Goal: Book appointment/travel/reservation

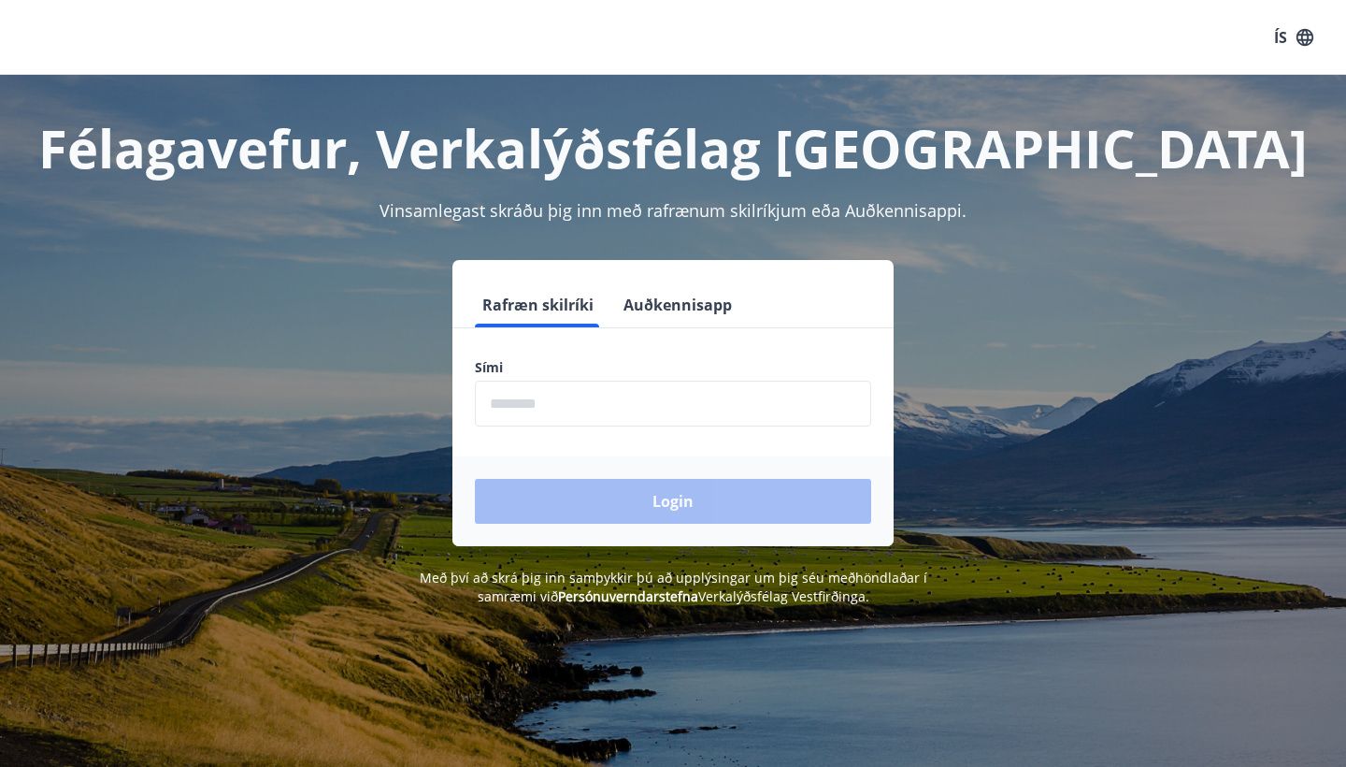
click at [592, 414] on input "phone" at bounding box center [673, 404] width 396 height 46
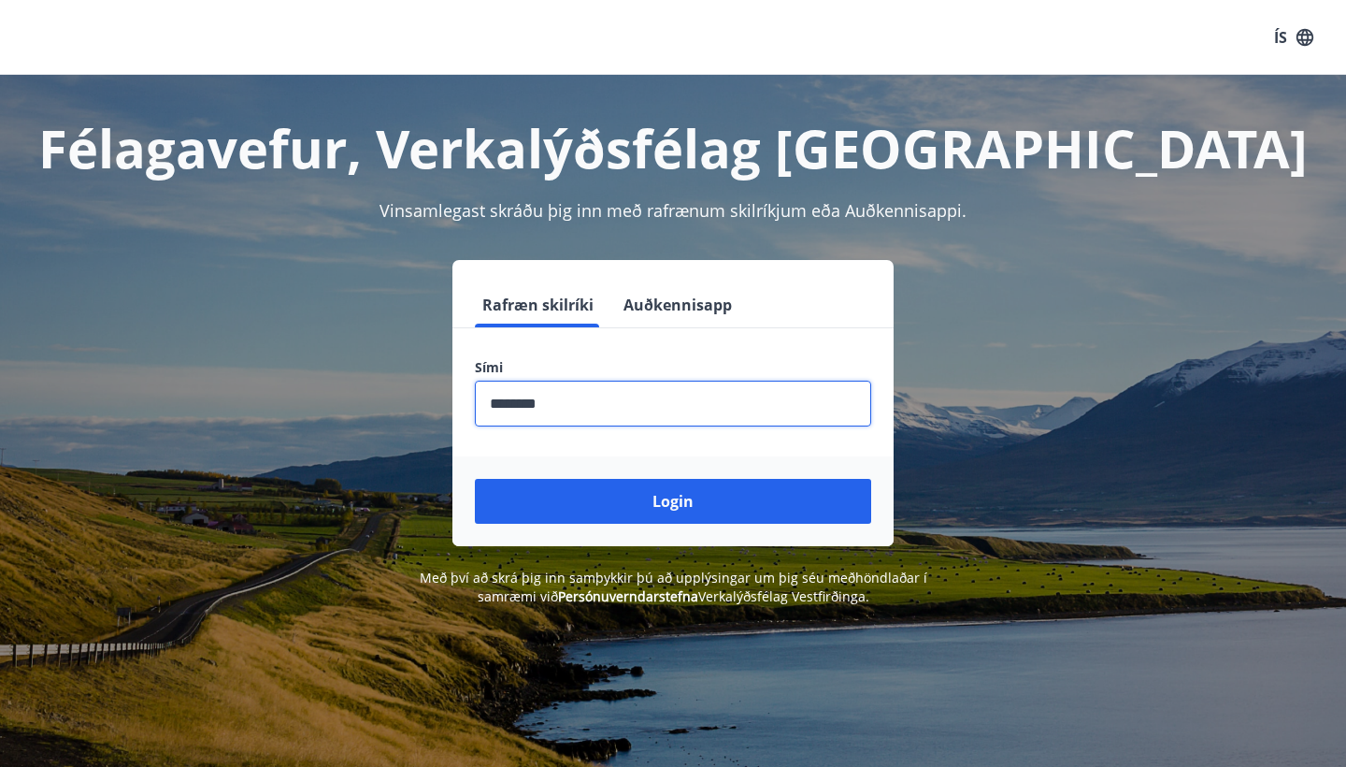
type input "********"
click at [673, 501] on button "Login" at bounding box center [673, 501] width 396 height 45
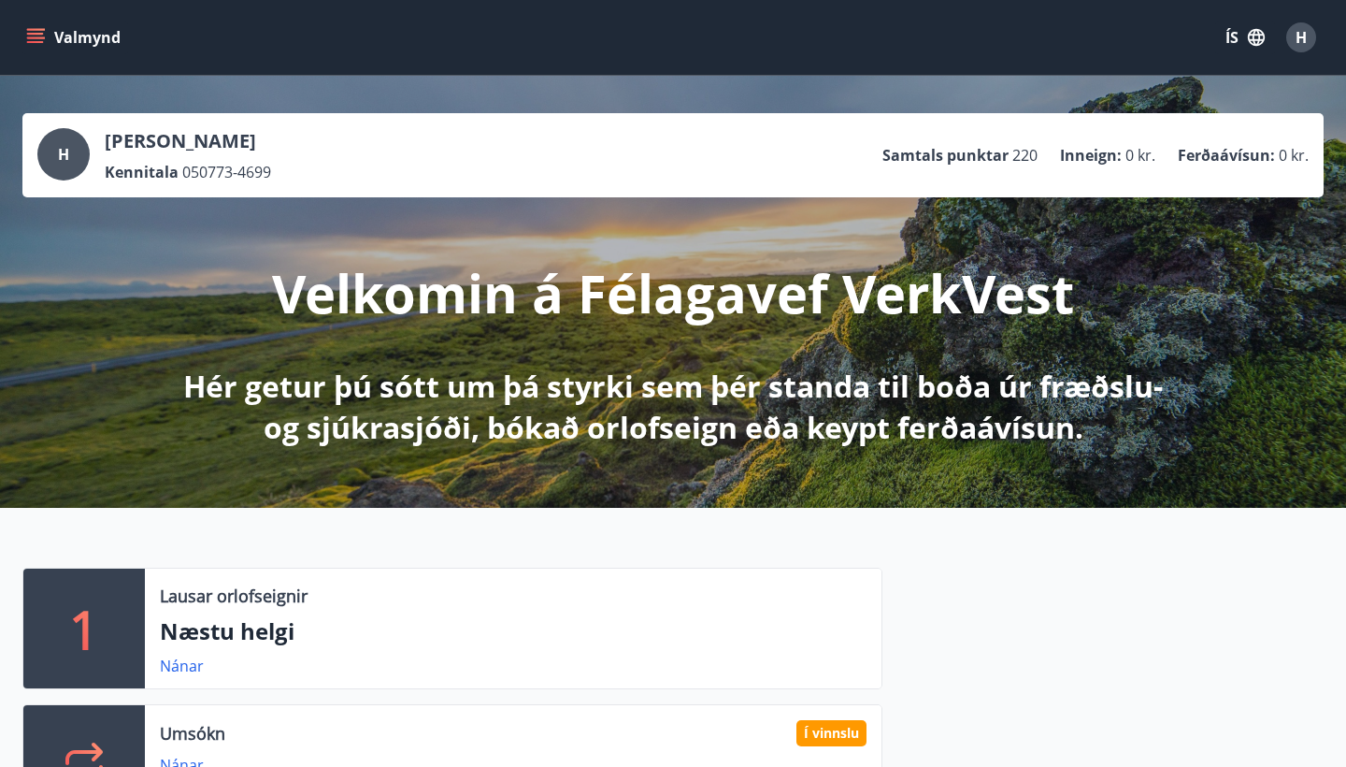
click at [37, 41] on icon "menu" at bounding box center [35, 42] width 17 height 2
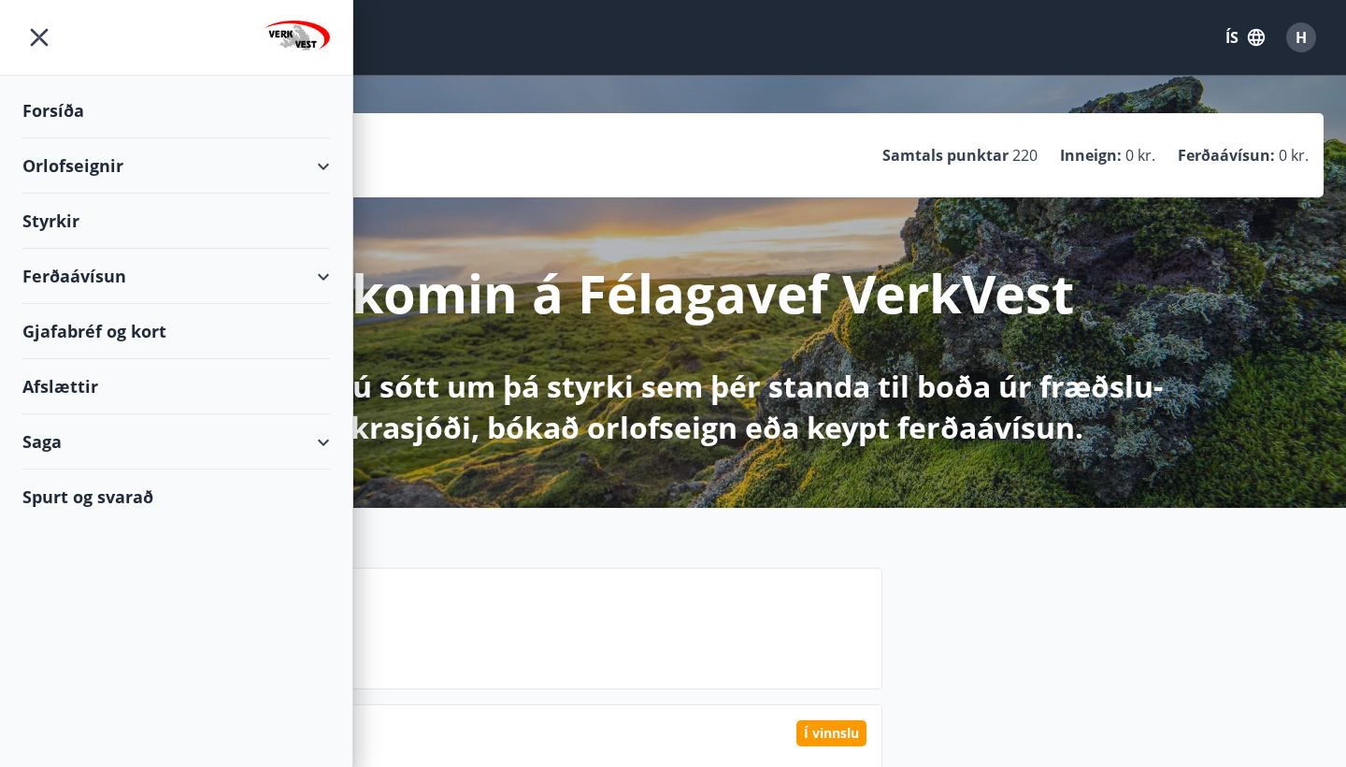
click at [86, 164] on div "Orlofseignir" at bounding box center [176, 165] width 308 height 55
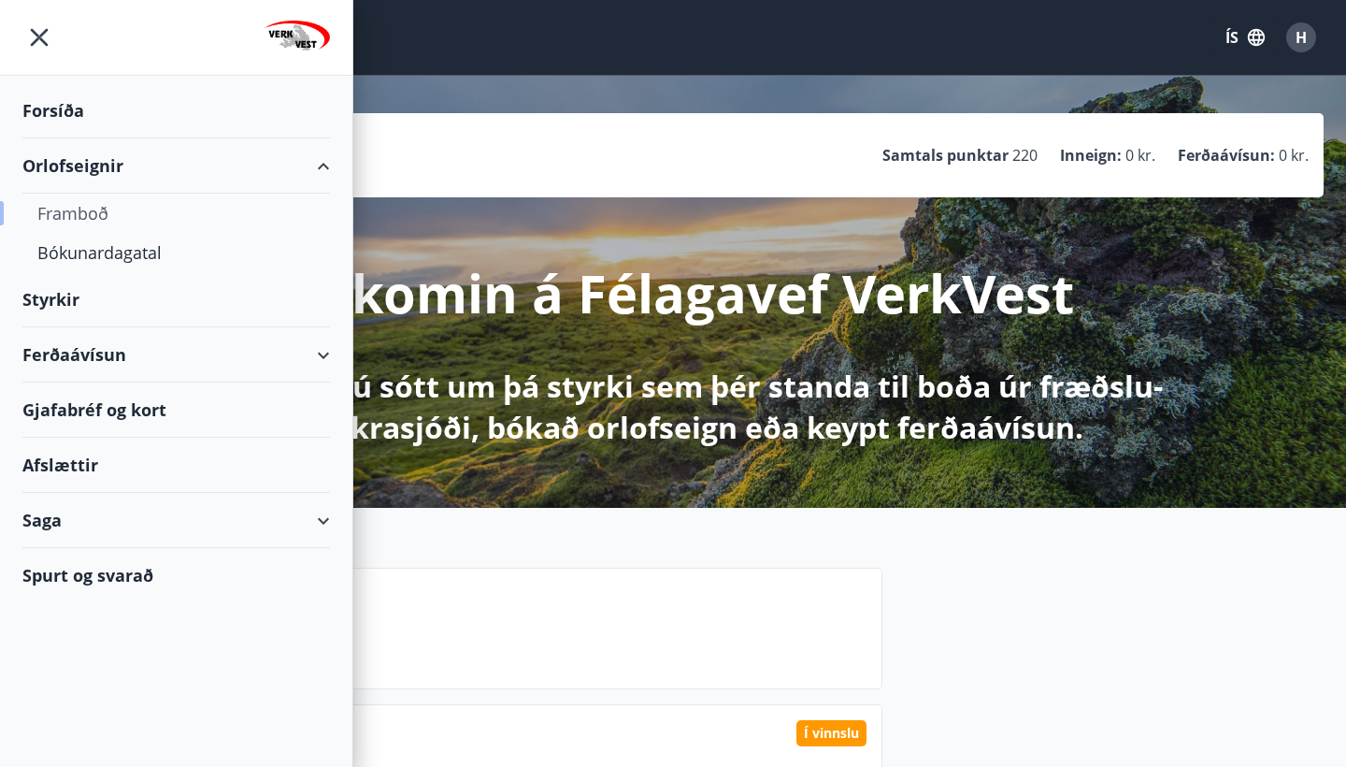
click at [79, 218] on div "Framboð" at bounding box center [176, 213] width 278 height 39
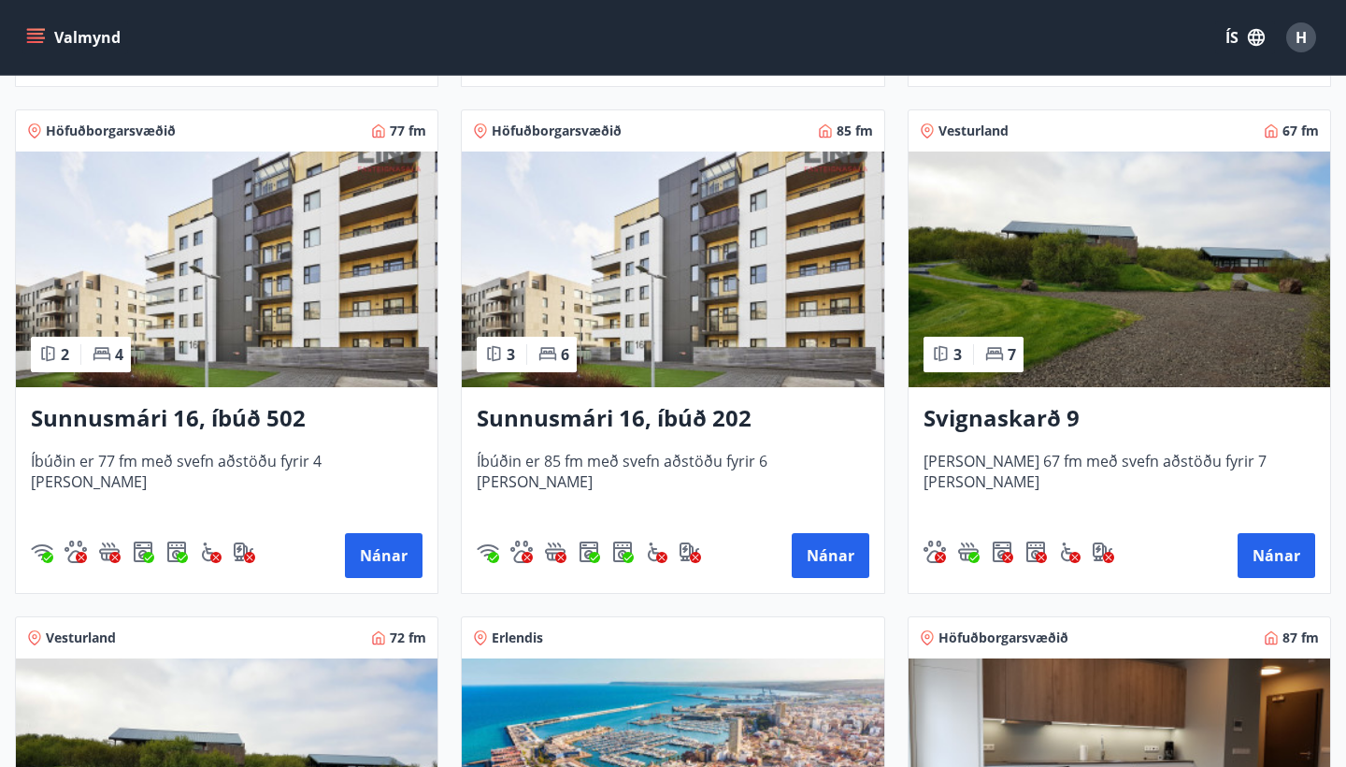
scroll to position [857, 0]
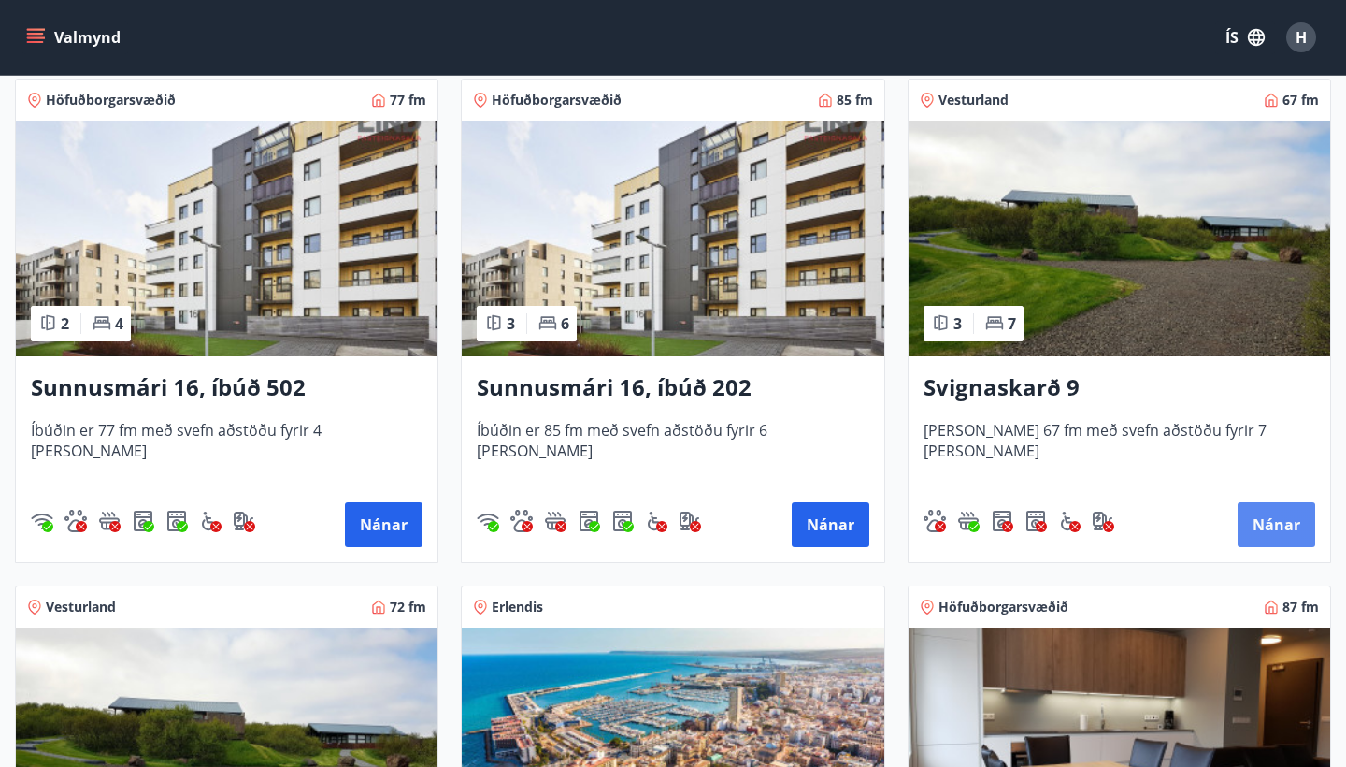
click at [1257, 517] on button "Nánar" at bounding box center [1277, 524] width 78 height 45
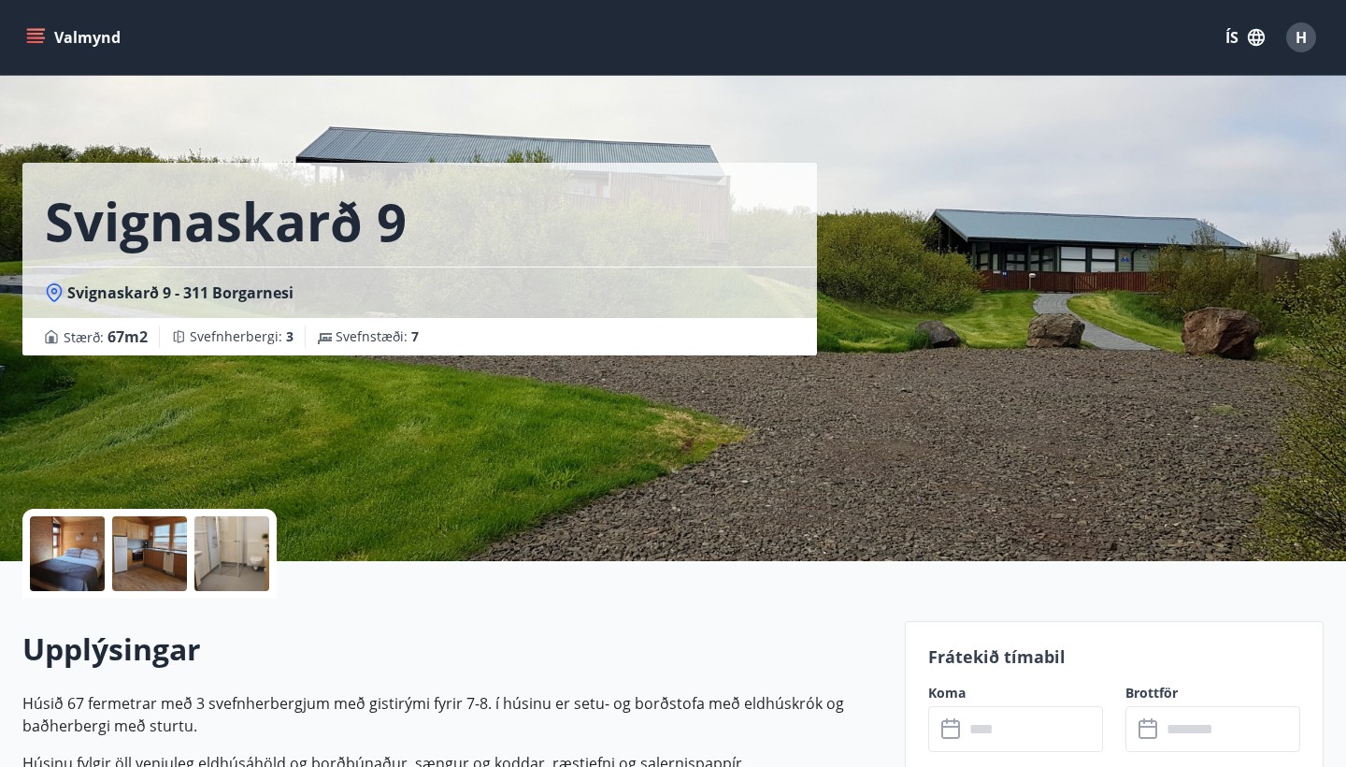
click at [954, 722] on icon at bounding box center [955, 721] width 2 height 6
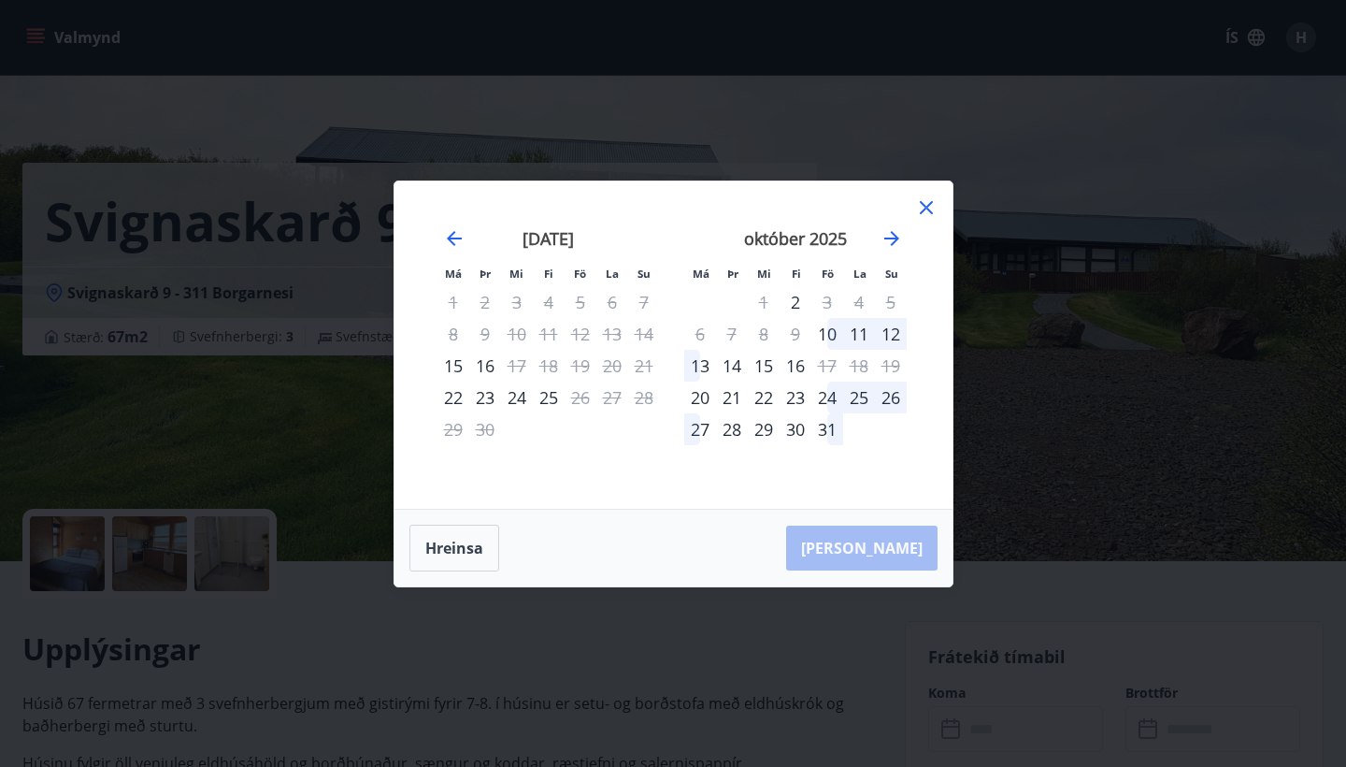
click at [929, 207] on icon at bounding box center [926, 207] width 22 height 22
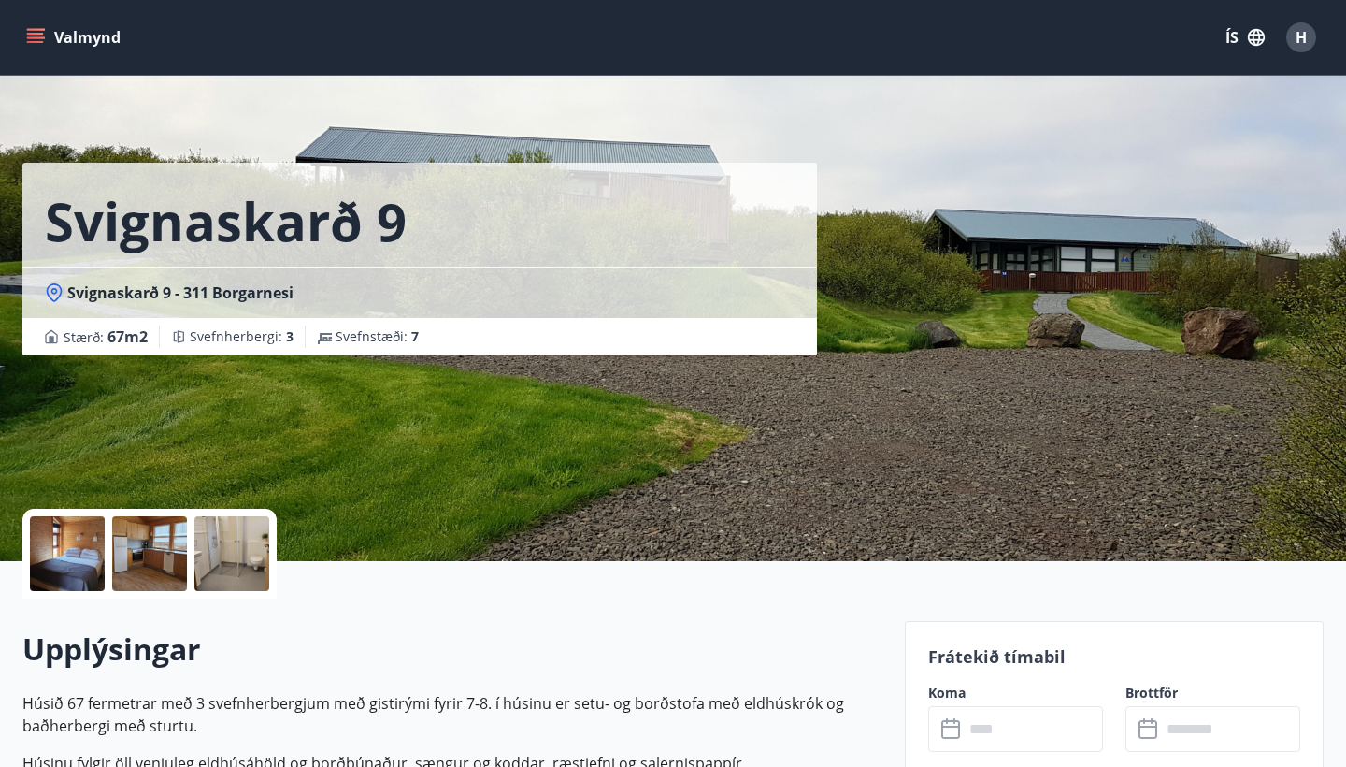
click at [956, 730] on icon at bounding box center [952, 729] width 22 height 22
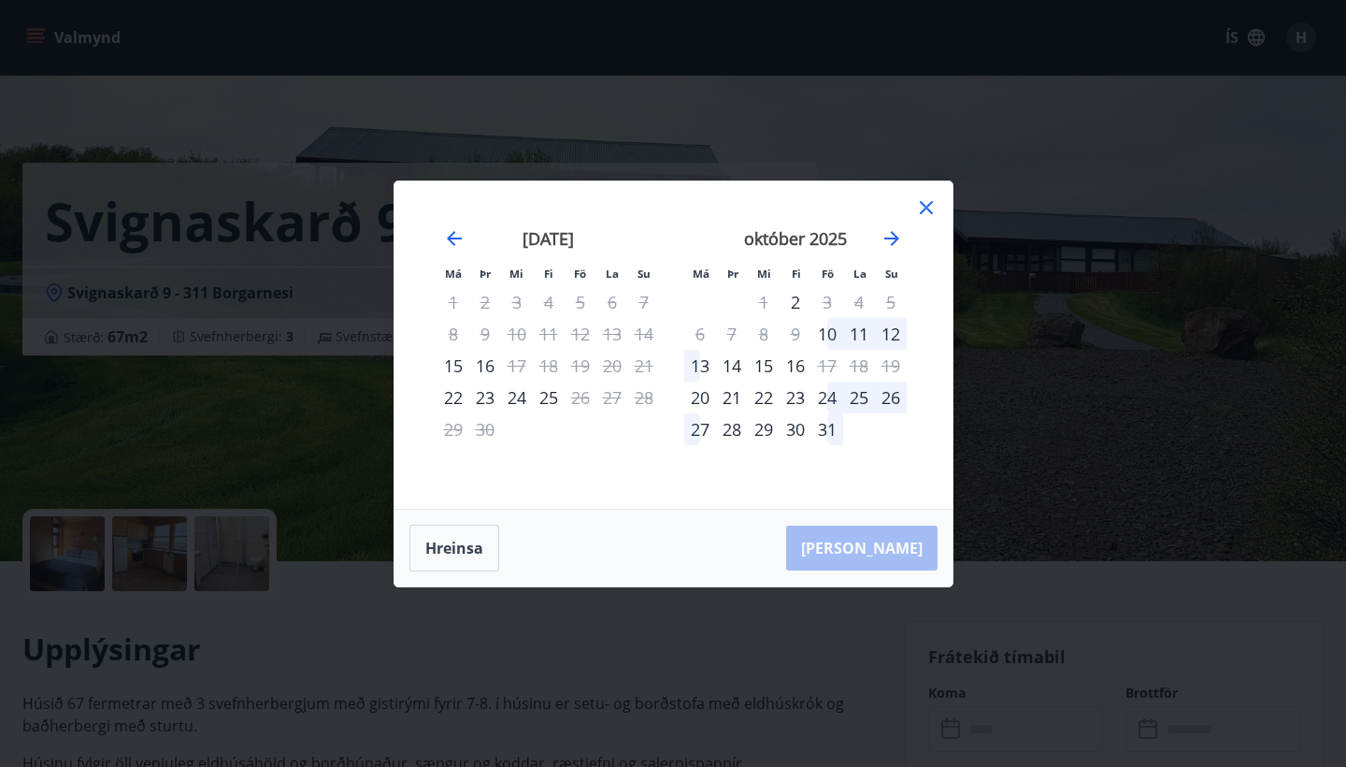
click at [927, 205] on icon at bounding box center [926, 207] width 22 height 22
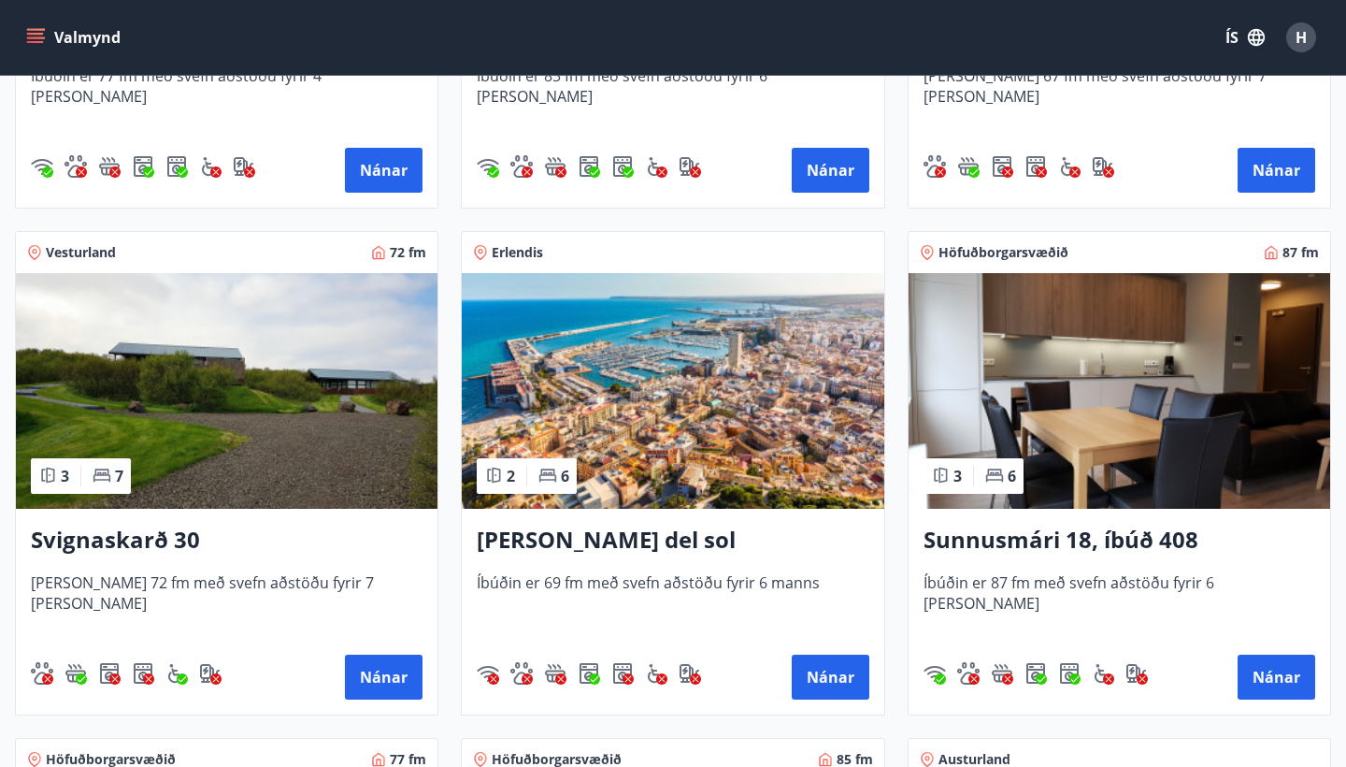
scroll to position [1213, 0]
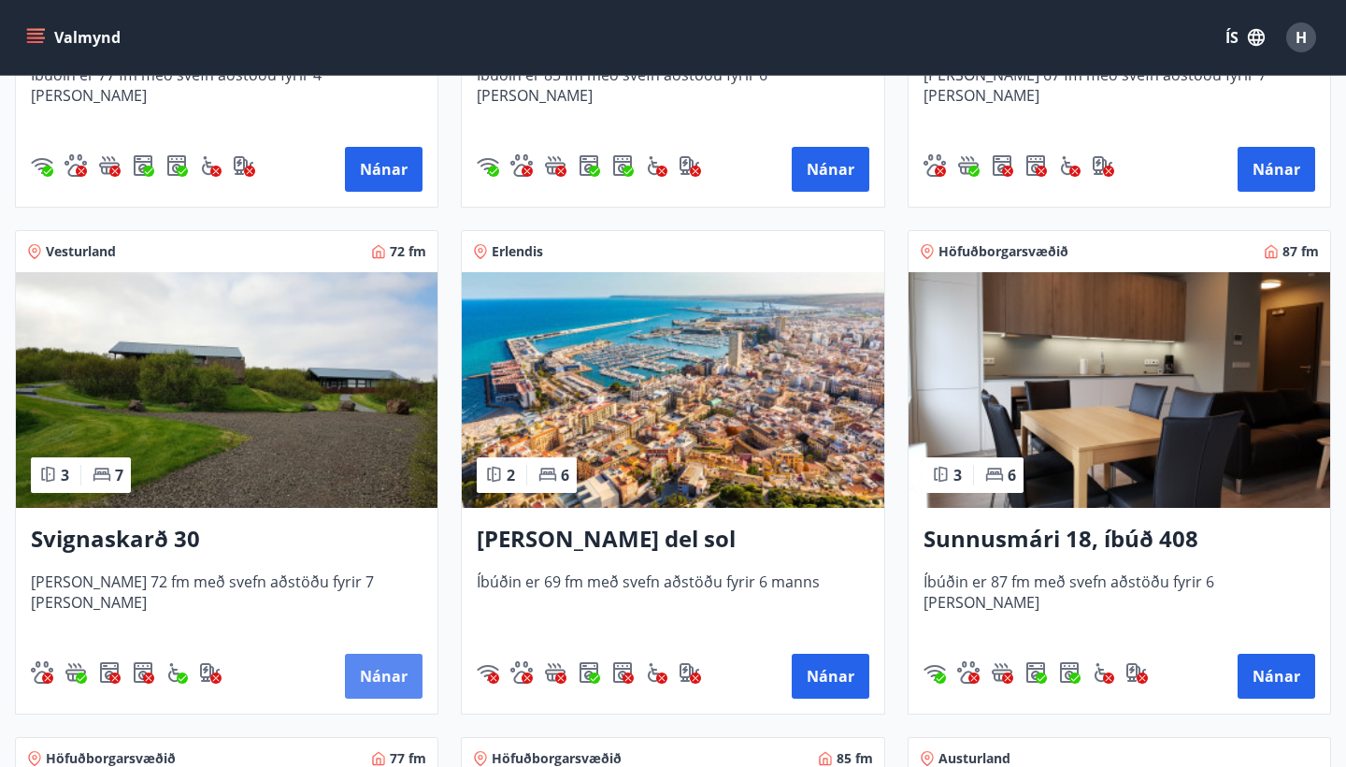
click at [362, 674] on button "Nánar" at bounding box center [384, 676] width 78 height 45
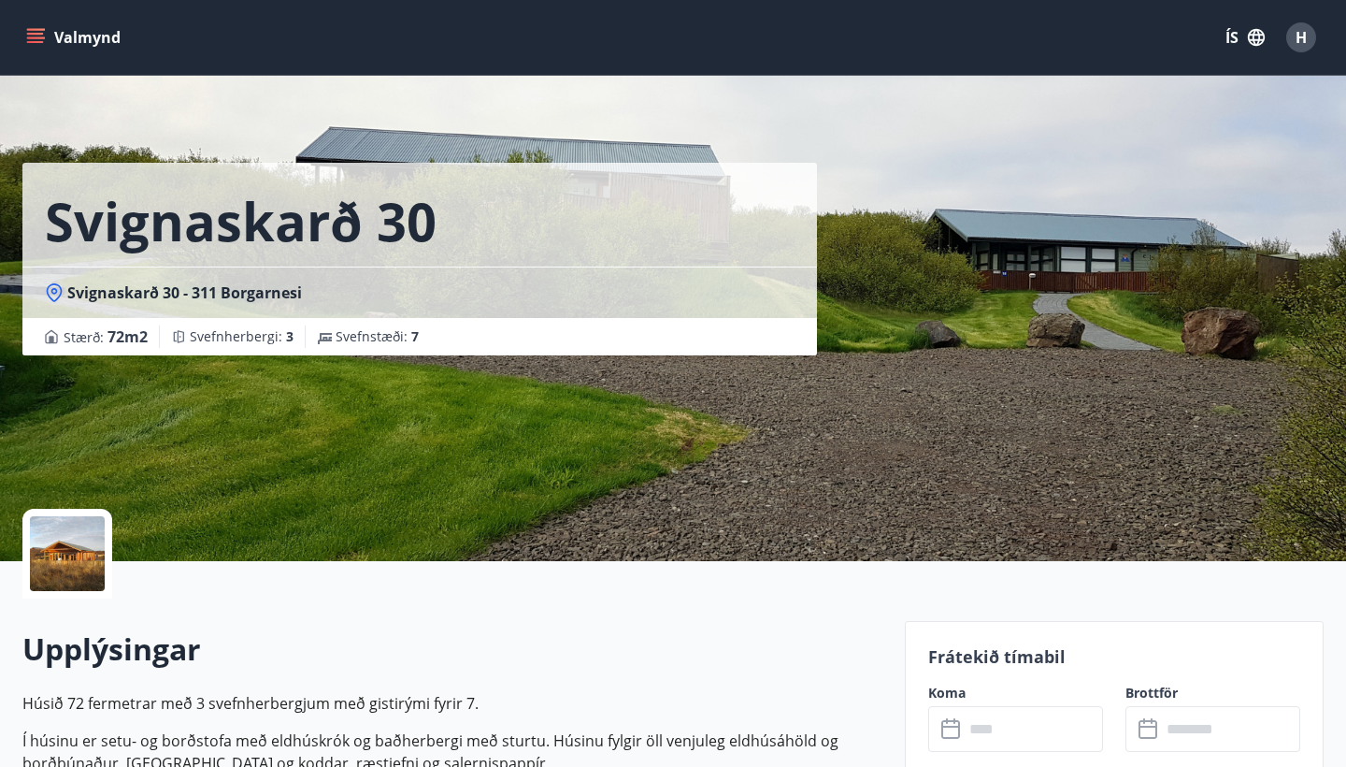
click at [951, 732] on icon at bounding box center [952, 729] width 22 height 22
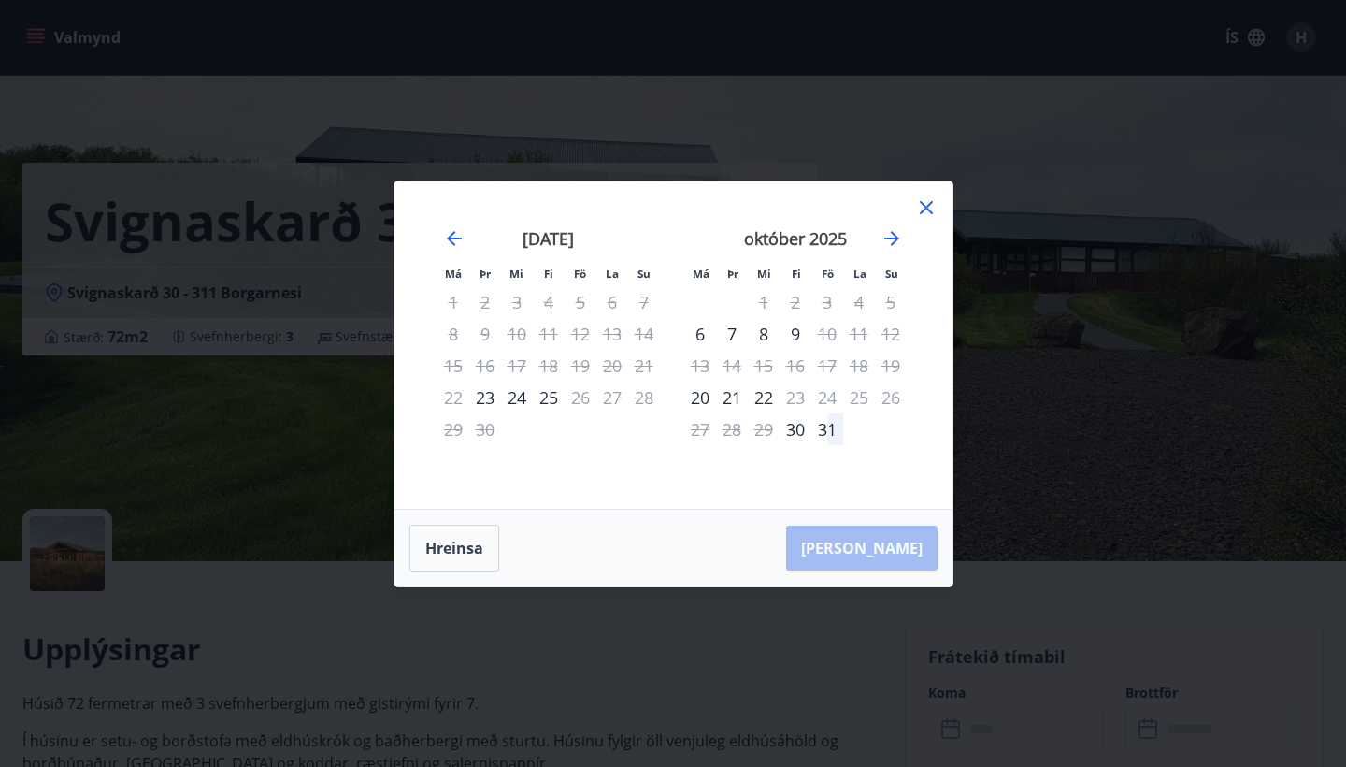
click at [930, 212] on icon at bounding box center [926, 207] width 13 height 13
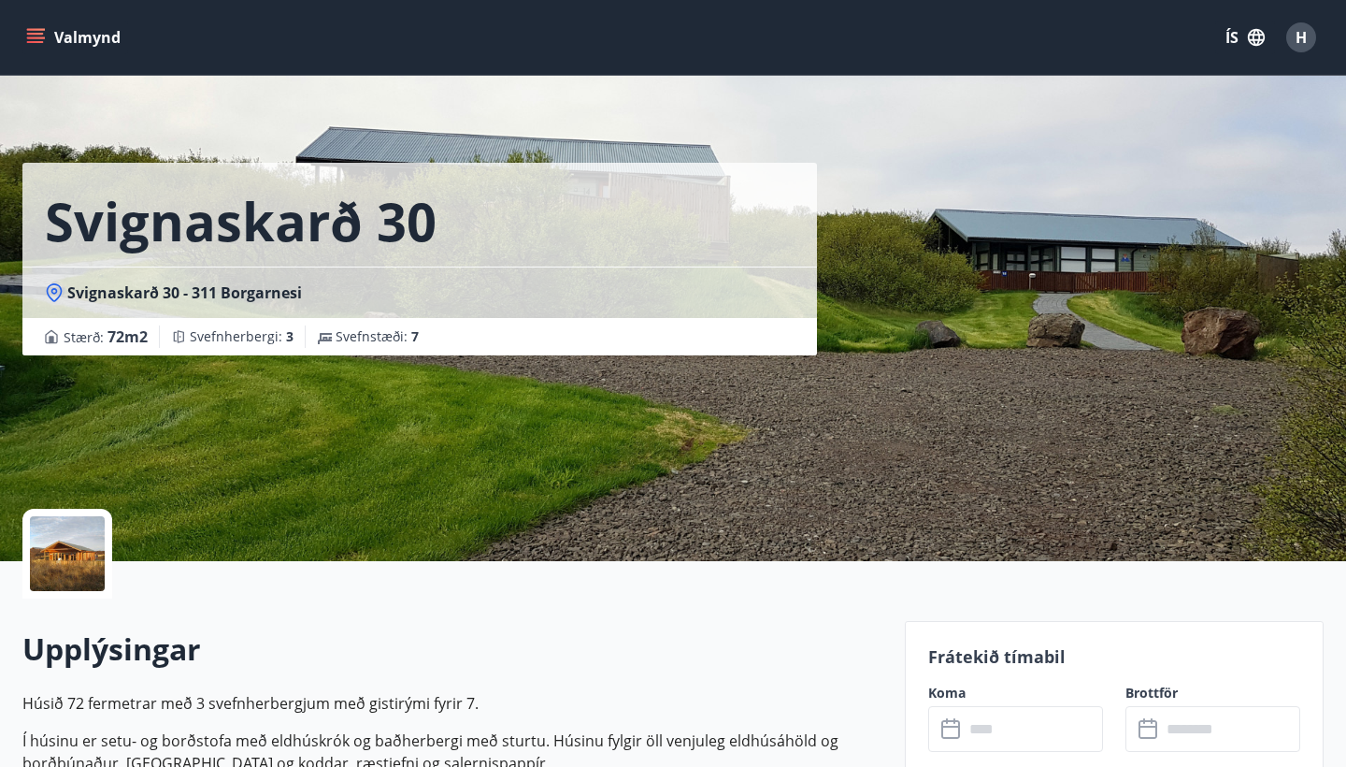
click at [1306, 36] on span "H" at bounding box center [1301, 37] width 11 height 21
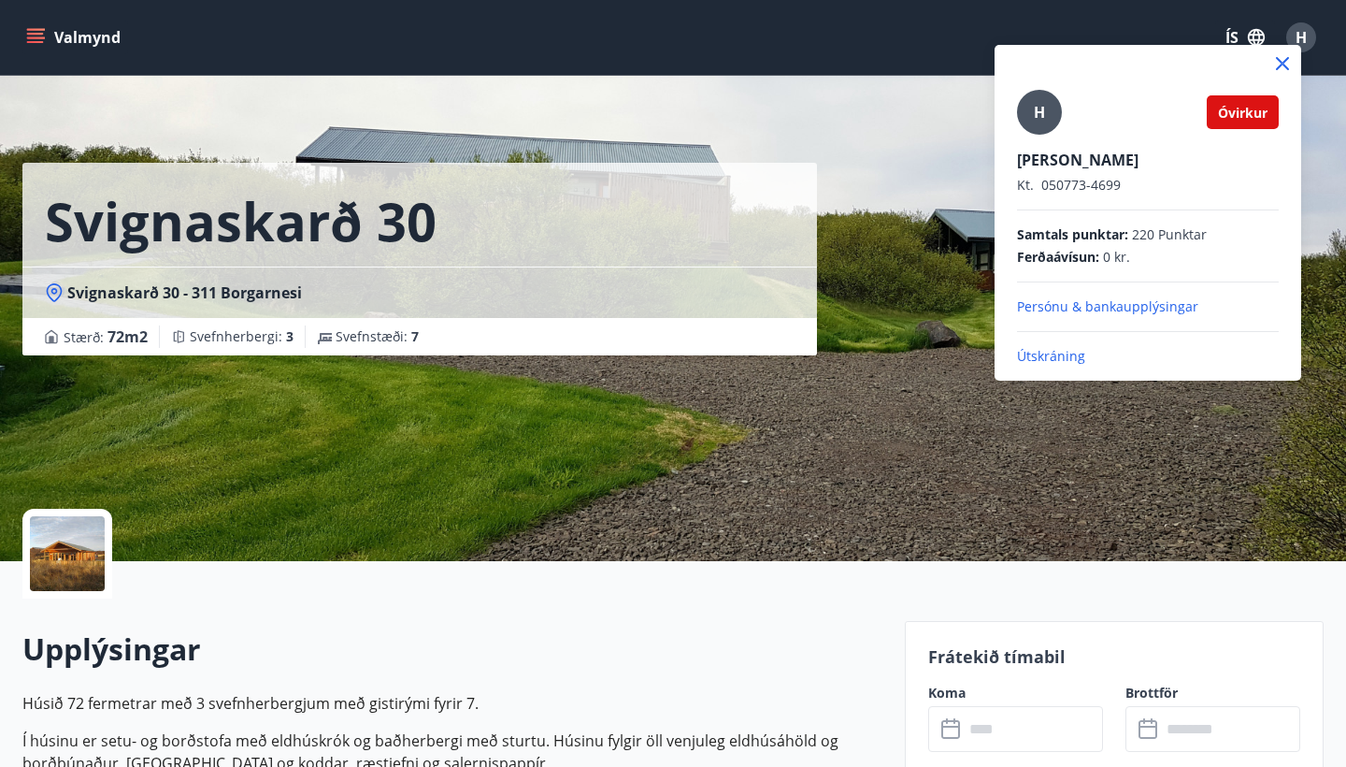
click at [1076, 358] on p "Útskráning" at bounding box center [1148, 356] width 262 height 19
